Goal: Information Seeking & Learning: Learn about a topic

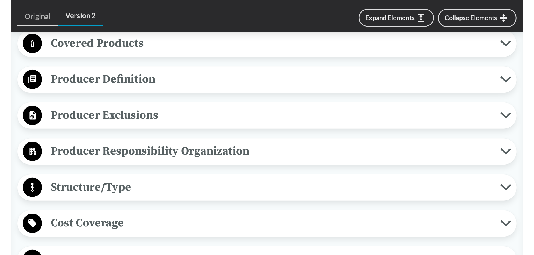
scroll to position [224, 0]
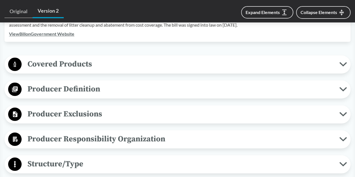
click at [200, 58] on span "Covered Products" at bounding box center [180, 64] width 317 height 13
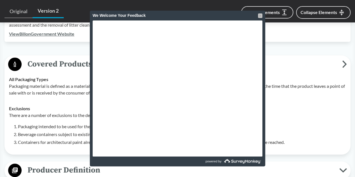
click at [261, 16] on div at bounding box center [260, 15] width 4 height 4
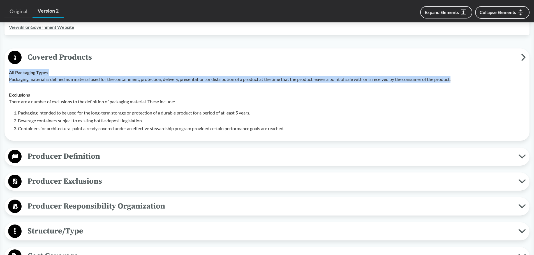
drag, startPoint x: 460, startPoint y: 71, endPoint x: 3, endPoint y: 73, distance: 457.7
click at [3, 73] on div "‹ Back to results [US_STATE] Legislative Document 1541 A (2021) - ( Passed ) ME…" at bounding box center [267, 179] width 534 height 723
click at [14, 76] on p "Packaging material is defined as a material used for the containment, protectio…" at bounding box center [267, 79] width 516 height 7
drag, startPoint x: 10, startPoint y: 65, endPoint x: 466, endPoint y: 76, distance: 456.7
click at [354, 76] on td "All Packaging Types Packaging material is defined as a material used for the co…" at bounding box center [266, 76] width 521 height 22
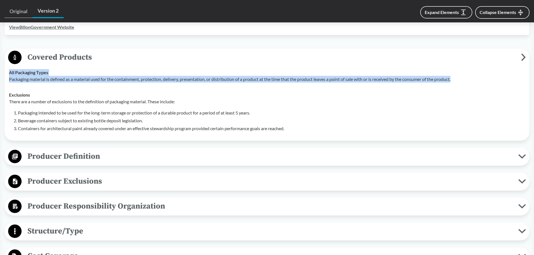
copy div "All Packaging Types Packaging material is defined as a material used for the co…"
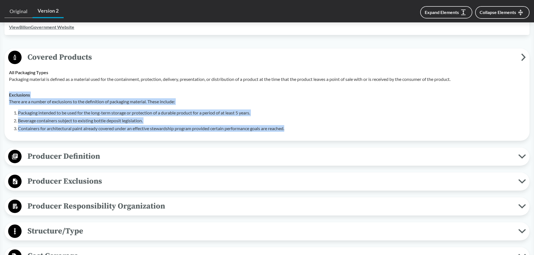
drag, startPoint x: 9, startPoint y: 88, endPoint x: 295, endPoint y: 122, distance: 287.9
click at [295, 122] on div "Exclusions There are a number of exclusions to the definition of packaging mate…" at bounding box center [267, 112] width 516 height 40
copy div "Exclusions There are a number of exclusions to the definition of packaging mate…"
click at [109, 150] on span "Producer Definition" at bounding box center [270, 156] width 497 height 13
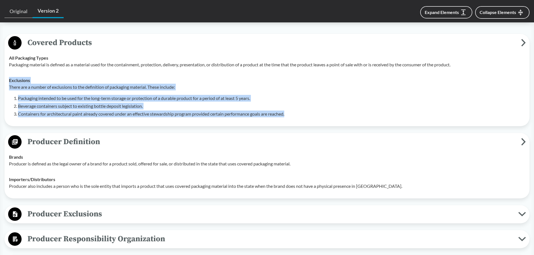
scroll to position [252, 0]
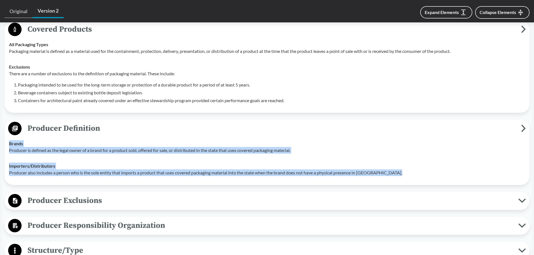
drag, startPoint x: 9, startPoint y: 135, endPoint x: 399, endPoint y: 163, distance: 390.6
click at [354, 163] on tbody "Brands Producer is defined as the legal owner of a brand for a product sold, of…" at bounding box center [266, 158] width 521 height 45
copy tbody "Brands Producer is defined as the legal owner of a brand for a product sold, of…"
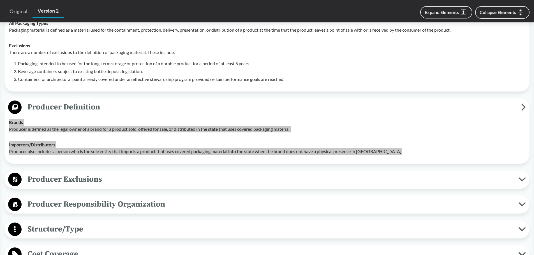
scroll to position [308, 0]
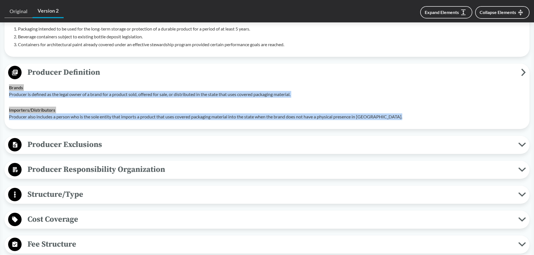
click at [266, 138] on span "Producer Exclusions" at bounding box center [270, 144] width 497 height 13
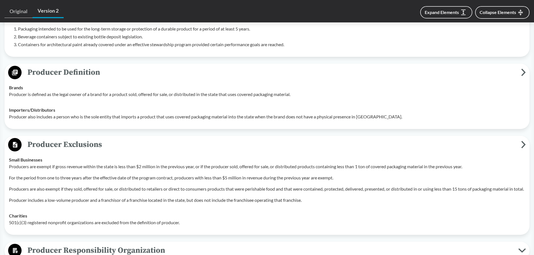
click at [134, 177] on p "Producer includes a low-volume producer and a franchisor of a franchise located…" at bounding box center [267, 200] width 516 height 7
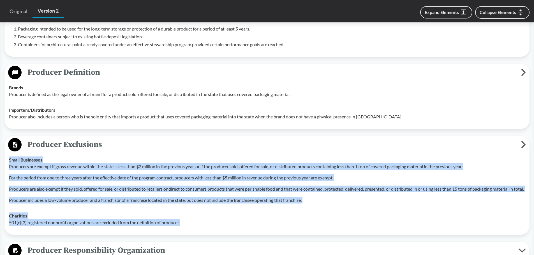
drag, startPoint x: 186, startPoint y: 224, endPoint x: 8, endPoint y: 155, distance: 191.1
click at [8, 155] on tbody "Small Businesses Producers are exempt if gross revenue within the state is less…" at bounding box center [266, 191] width 521 height 78
copy tbody "Small Businesses Producers are exempt if gross revenue within the state is less…"
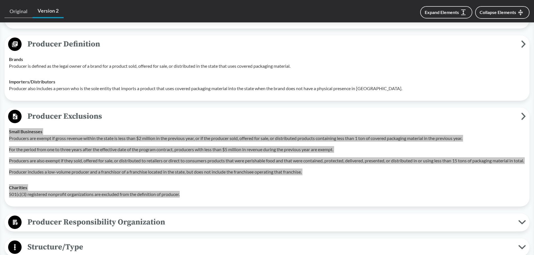
scroll to position [420, 0]
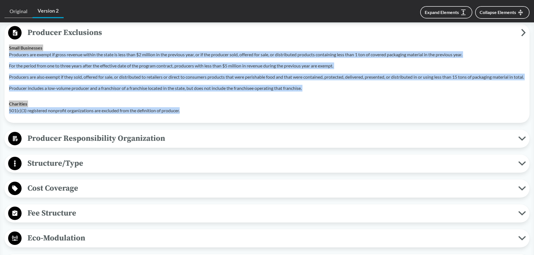
click at [190, 133] on span "Producer Responsibility Organization" at bounding box center [270, 138] width 497 height 13
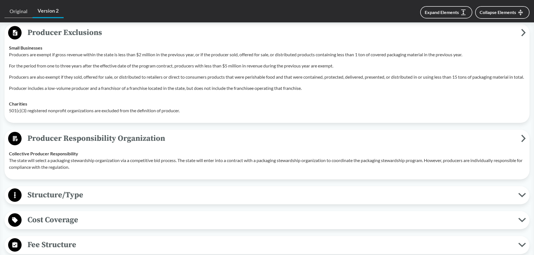
click at [87, 153] on div "Collective Producer Responsibility The state will select a packaging stewardshi…" at bounding box center [267, 161] width 516 height 20
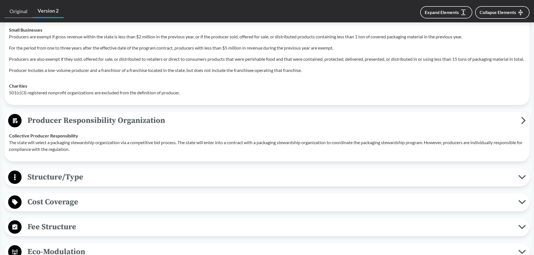
scroll to position [448, 0]
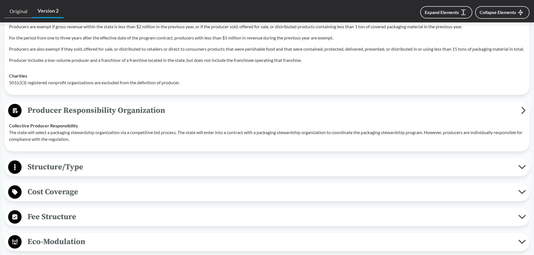
click at [208, 166] on span "Structure/Type" at bounding box center [270, 167] width 497 height 13
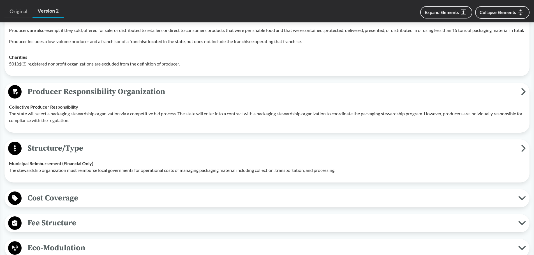
scroll to position [476, 0]
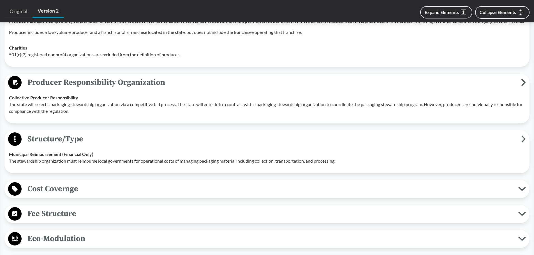
click at [66, 164] on td "Municipal Reimbursement (Financial Only) The stewardship organization must reim…" at bounding box center [266, 158] width 521 height 22
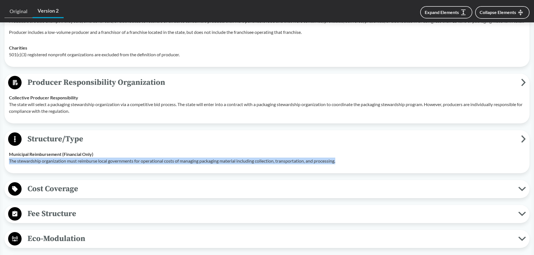
drag, startPoint x: 10, startPoint y: 160, endPoint x: 368, endPoint y: 166, distance: 358.5
click at [354, 166] on td "Municipal Reimbursement (Financial Only) The stewardship organization must reim…" at bounding box center [266, 158] width 521 height 22
copy p "The stewardship organization must reimburse local governments for operational c…"
click at [85, 177] on span "Cost Coverage" at bounding box center [270, 189] width 497 height 13
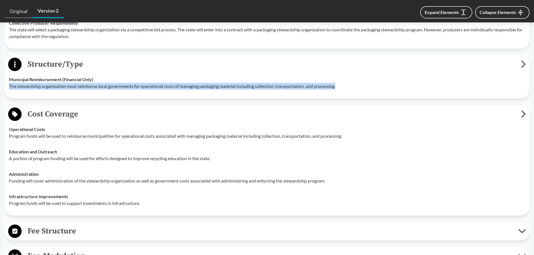
scroll to position [561, 0]
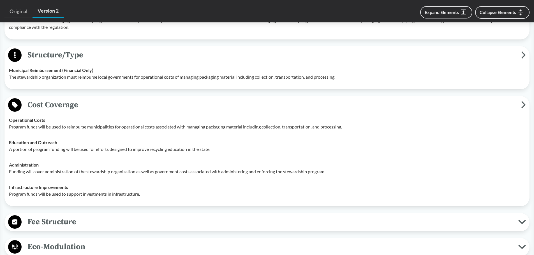
drag, startPoint x: 49, startPoint y: 119, endPoint x: 43, endPoint y: 119, distance: 5.9
click at [49, 119] on div "Operational Costs Program funds will be used to reimburse municipalities for op…" at bounding box center [267, 123] width 516 height 13
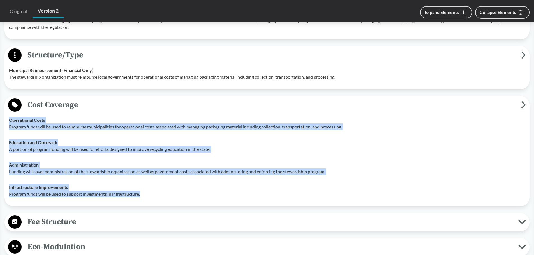
drag, startPoint x: 9, startPoint y: 118, endPoint x: 149, endPoint y: 195, distance: 159.3
click at [149, 177] on tbody "Operational Costs Program funds will be used to reimburse municipalities for op…" at bounding box center [266, 157] width 521 height 90
copy tbody "Operational Costs Program funds will be used to reimburse municipalities for op…"
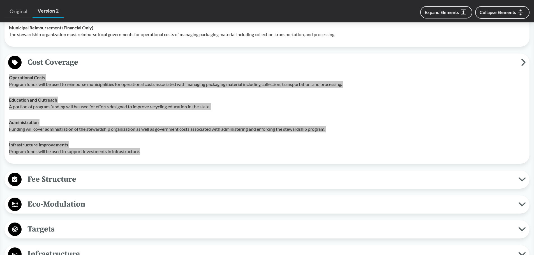
scroll to position [645, 0]
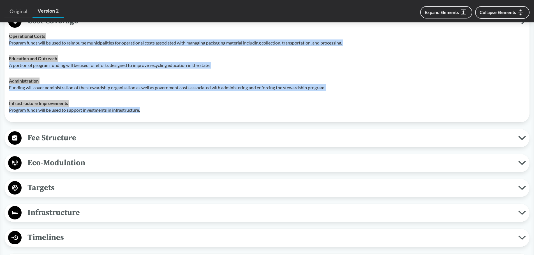
click at [135, 136] on span "Fee Structure" at bounding box center [270, 138] width 497 height 13
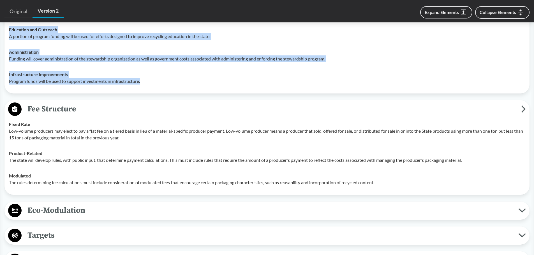
scroll to position [701, 0]
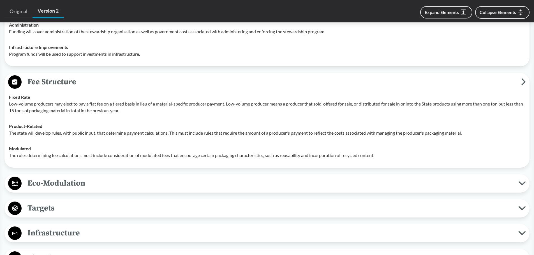
click at [41, 126] on strong "Product-Related" at bounding box center [25, 126] width 33 height 5
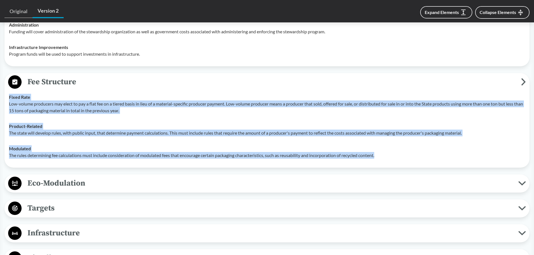
drag, startPoint x: 10, startPoint y: 96, endPoint x: 388, endPoint y: 154, distance: 382.8
click at [354, 154] on tbody "Fixed Rate Low-volume producers may elect to pay a flat fee on a tiered basis i…" at bounding box center [266, 126] width 521 height 74
copy tbody "Fixed Rate Low-volume producers may elect to pay a flat fee on a tiered basis i…"
click at [116, 177] on span "Eco-Modulation" at bounding box center [270, 183] width 497 height 13
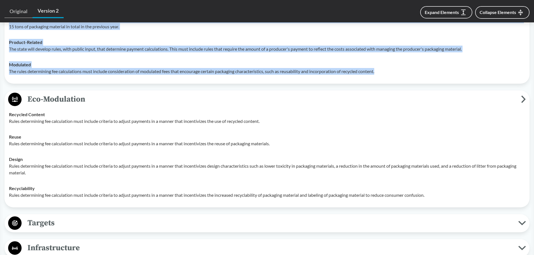
scroll to position [813, 0]
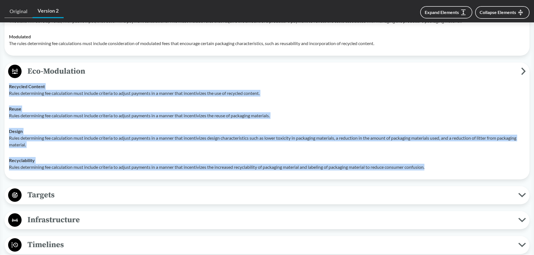
drag, startPoint x: 441, startPoint y: 166, endPoint x: 1, endPoint y: 86, distance: 446.6
copy tbody "Recycled Content Rules determining fee calculation must include criteria to adj…"
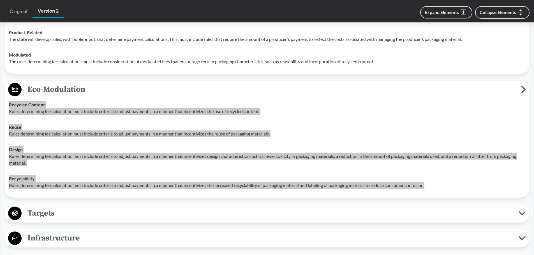
scroll to position [785, 0]
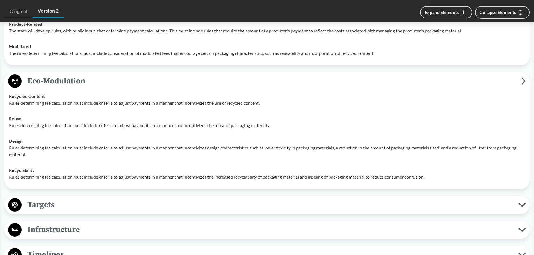
scroll to position [813, 0]
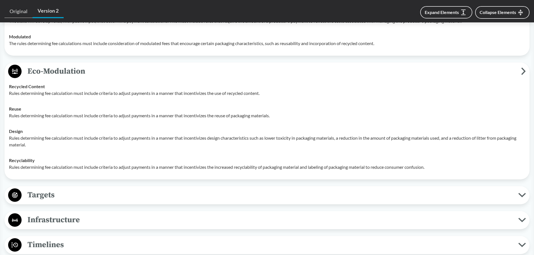
click at [161, 177] on span "Targets" at bounding box center [270, 195] width 497 height 13
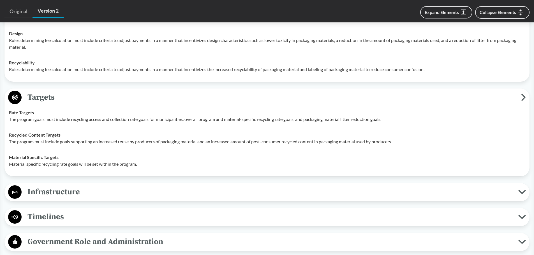
scroll to position [981, 0]
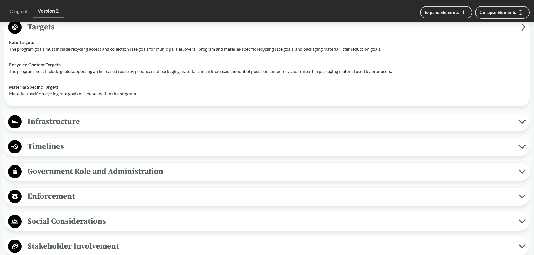
click at [121, 123] on span "Infrastructure" at bounding box center [270, 121] width 497 height 13
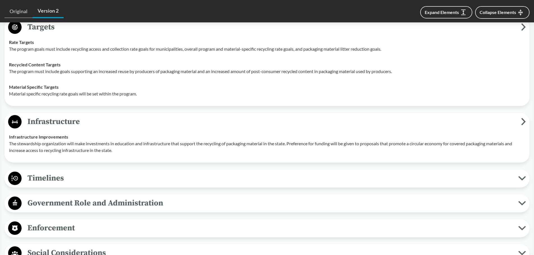
click at [103, 175] on span "Timelines" at bounding box center [270, 178] width 497 height 13
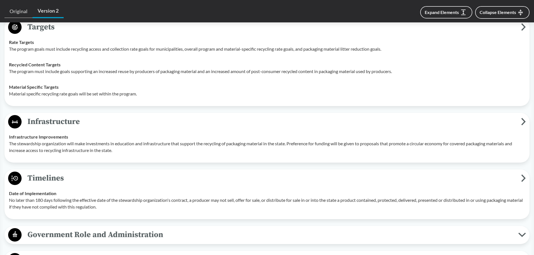
scroll to position [1037, 0]
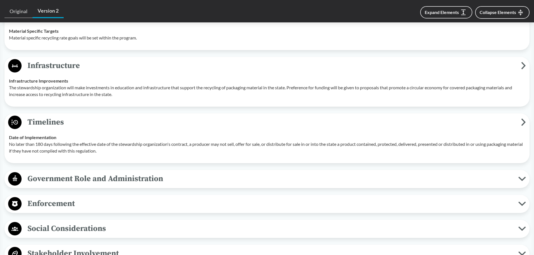
click at [180, 177] on span "Government Role and Administration" at bounding box center [270, 179] width 497 height 13
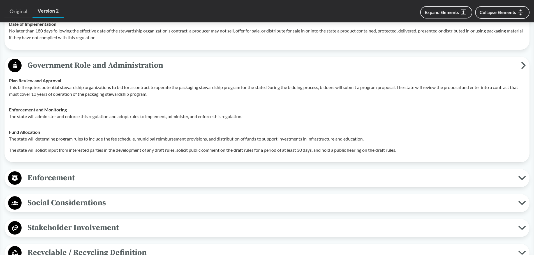
scroll to position [1177, 0]
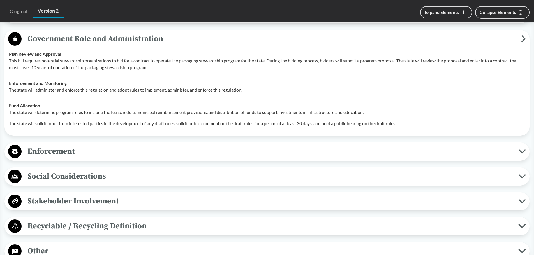
click at [120, 148] on span "Enforcement" at bounding box center [270, 151] width 497 height 13
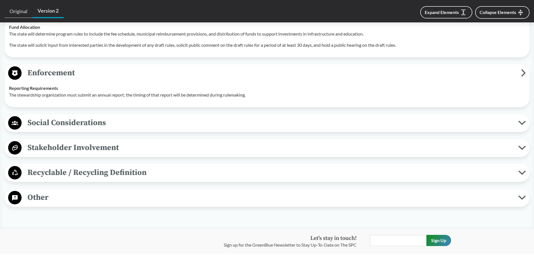
scroll to position [1261, 0]
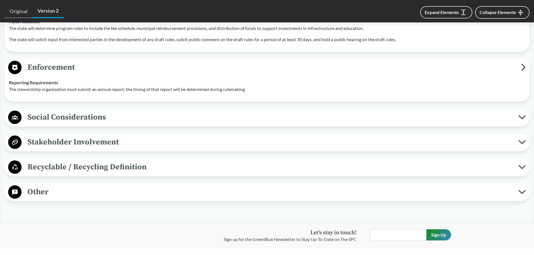
click at [117, 122] on span "Social Considerations" at bounding box center [270, 117] width 497 height 13
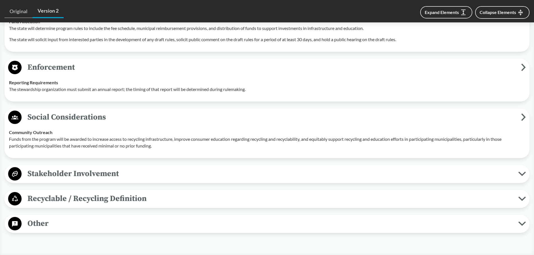
click at [142, 165] on div "Stakeholder Involvement Required Consultation During Plan Development Many prog…" at bounding box center [266, 174] width 525 height 18
click at [152, 177] on span "Recyclable / Recycling Definition" at bounding box center [270, 199] width 497 height 13
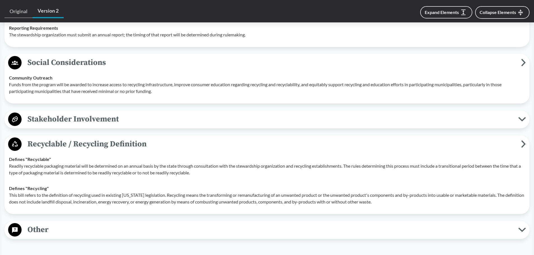
scroll to position [1345, 0]
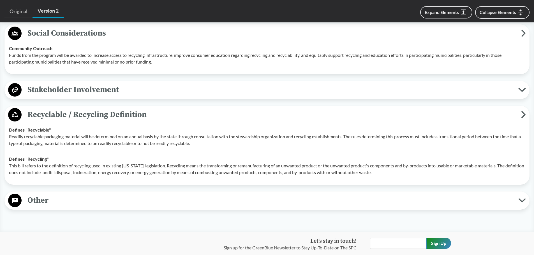
click at [138, 177] on span "Other" at bounding box center [270, 200] width 497 height 13
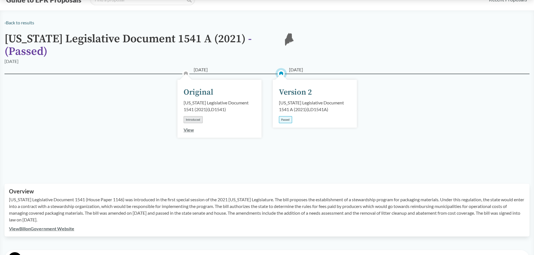
scroll to position [56, 0]
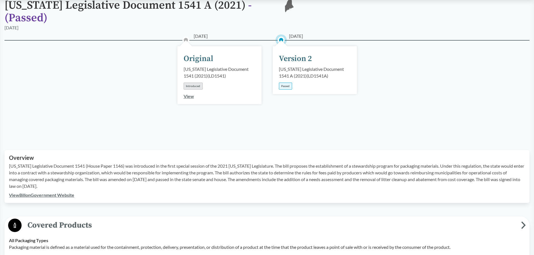
click at [41, 177] on link "View Bill on Government Website" at bounding box center [41, 195] width 65 height 5
